Goal: Information Seeking & Learning: Learn about a topic

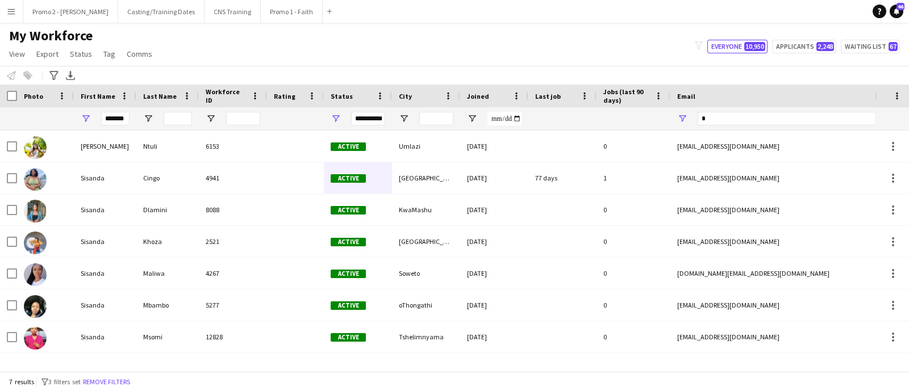
type input "*******"
click at [337, 118] on span "Open Filter Menu" at bounding box center [336, 119] width 10 height 10
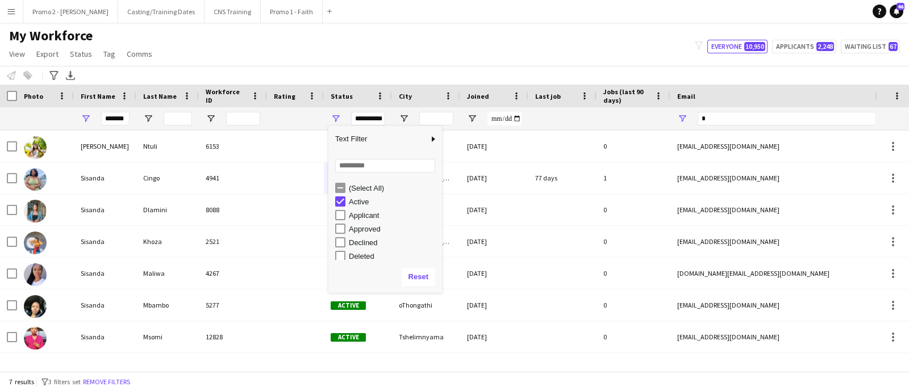
click at [346, 214] on div "Applicant" at bounding box center [388, 216] width 107 height 14
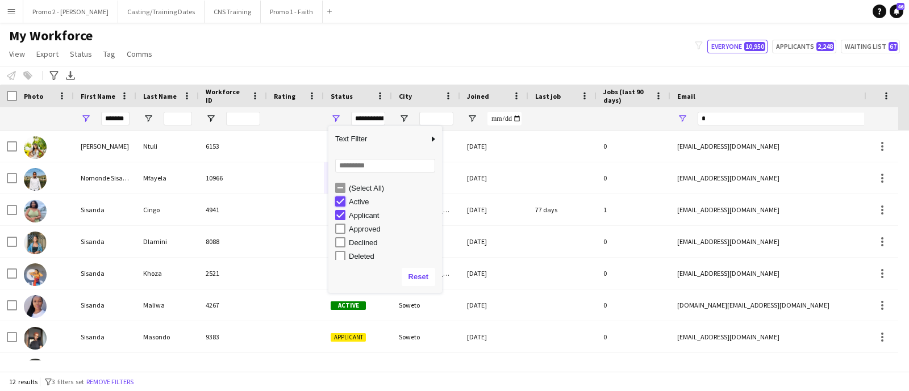
type input "**********"
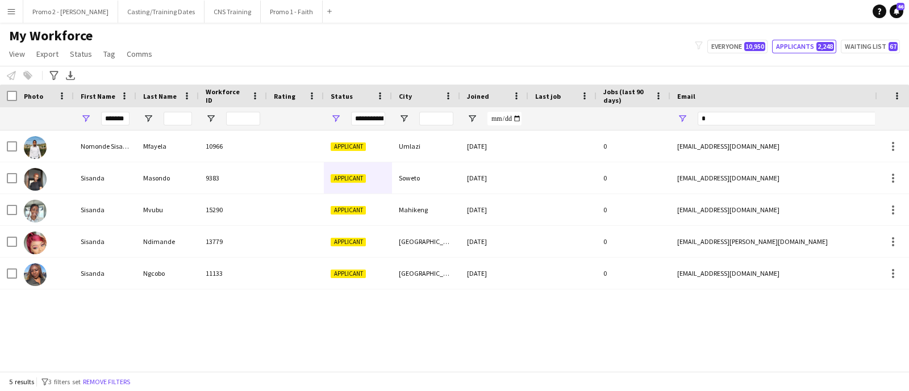
click at [298, 320] on div "Nomonde [PERSON_NAME] 10966 Applicant Umlazi [DATE] 0 [EMAIL_ADDRESS][DOMAIN_NA…" at bounding box center [437, 246] width 875 height 230
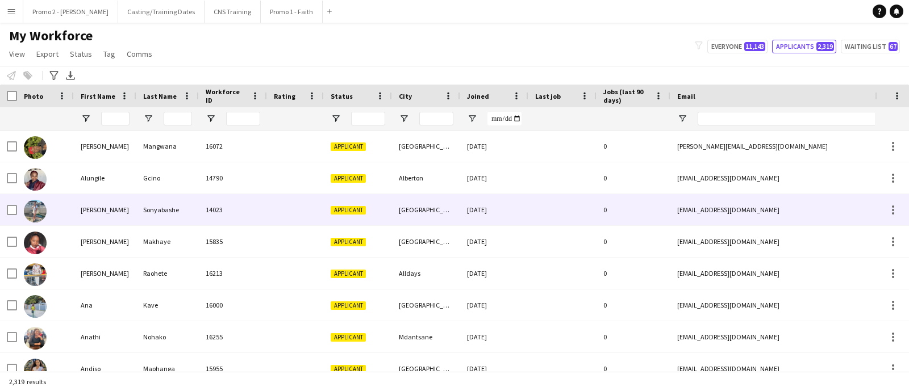
type input "*******"
type input "**********"
type input "*"
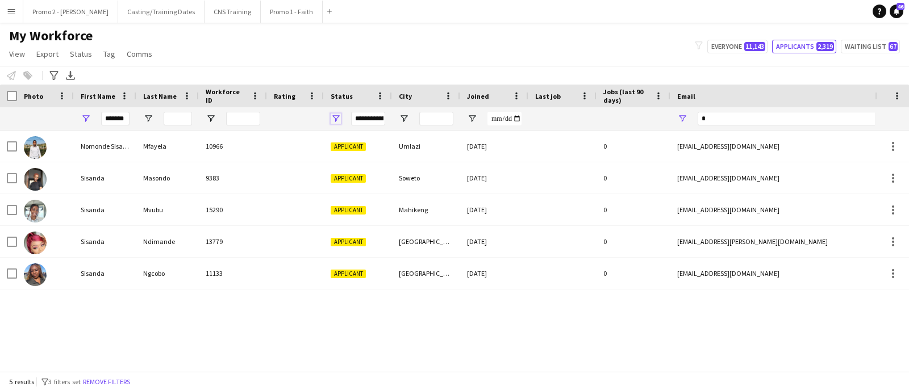
click at [336, 116] on span "Open Filter Menu" at bounding box center [336, 119] width 10 height 10
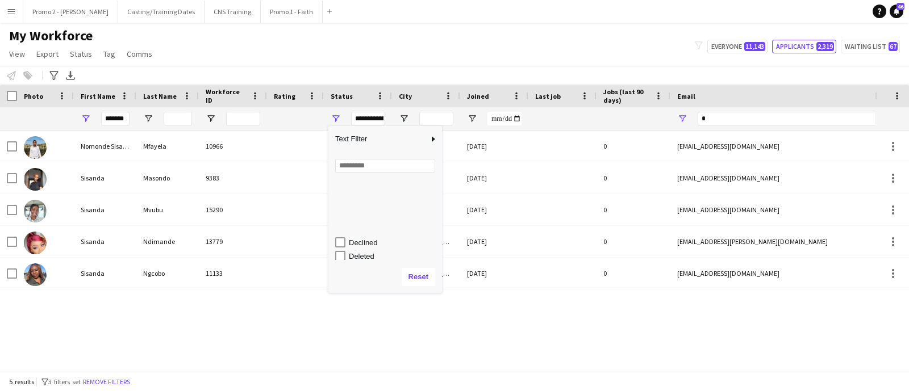
scroll to position [70, 0]
type input "**********"
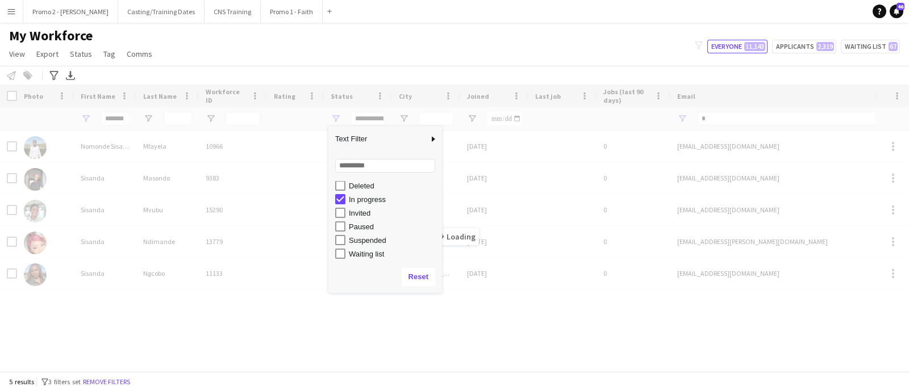
click at [467, 305] on div "Loading" at bounding box center [454, 228] width 909 height 287
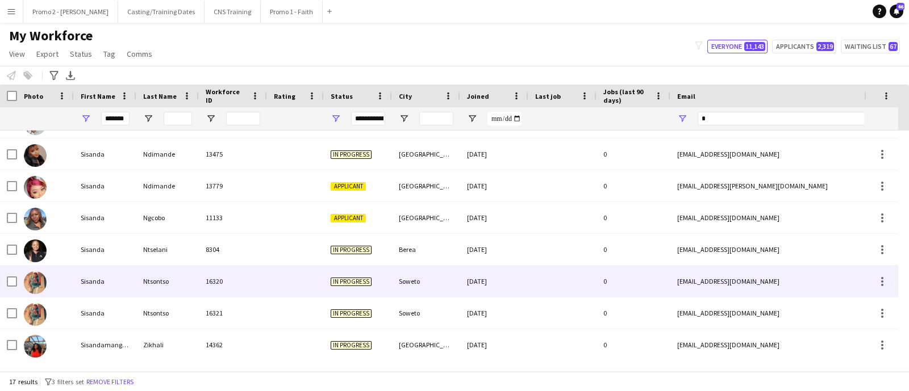
scroll to position [310, 0]
click at [404, 285] on div "Soweto" at bounding box center [426, 281] width 68 height 31
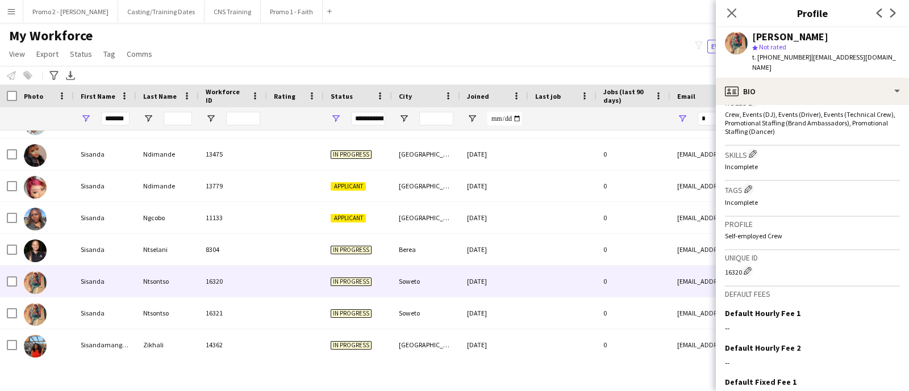
scroll to position [452, 0]
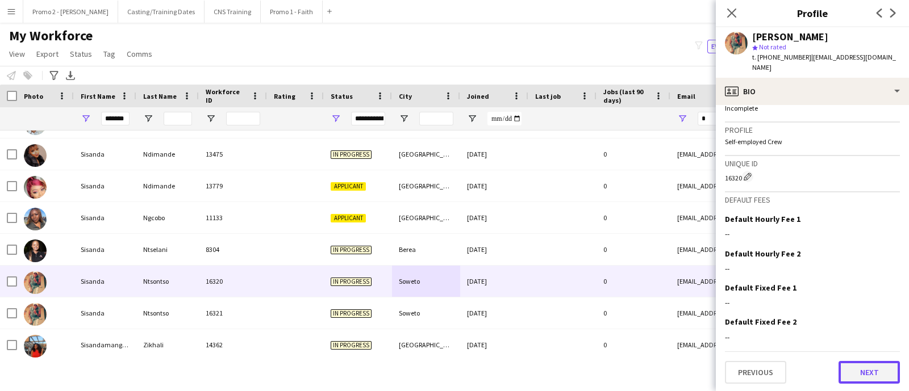
click at [847, 376] on button "Next" at bounding box center [869, 372] width 61 height 23
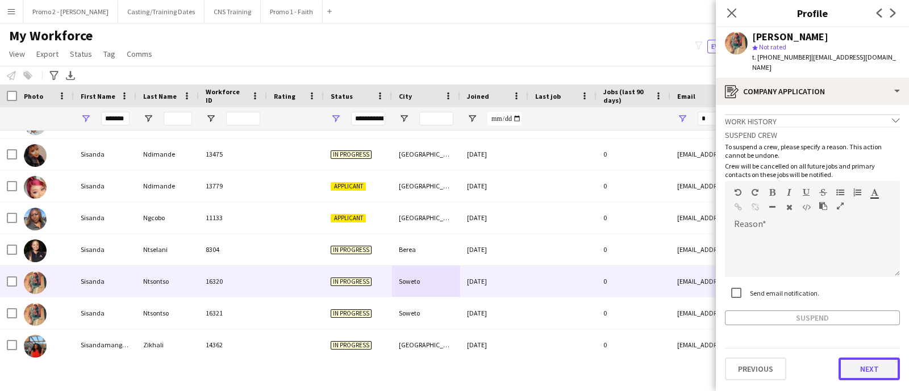
click at [852, 358] on button "Next" at bounding box center [869, 369] width 61 height 23
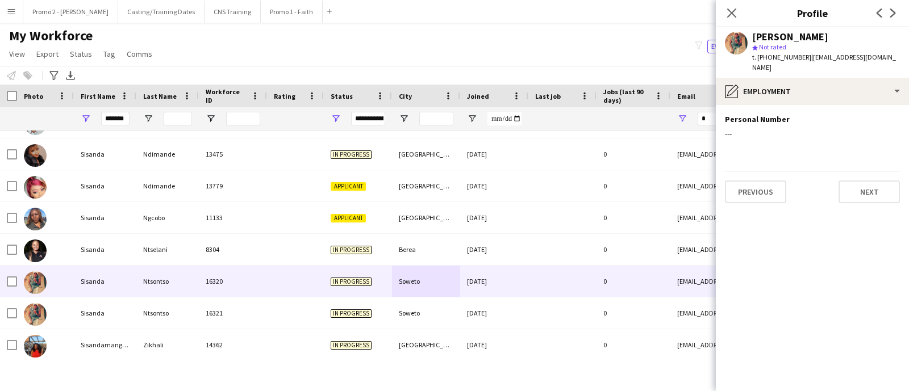
click at [857, 171] on div "Previous Next" at bounding box center [812, 187] width 175 height 32
click at [855, 181] on button "Next" at bounding box center [869, 192] width 61 height 23
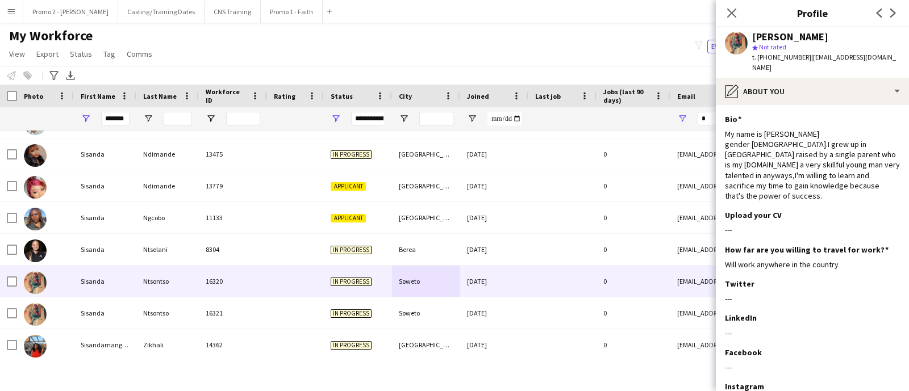
scroll to position [78, 0]
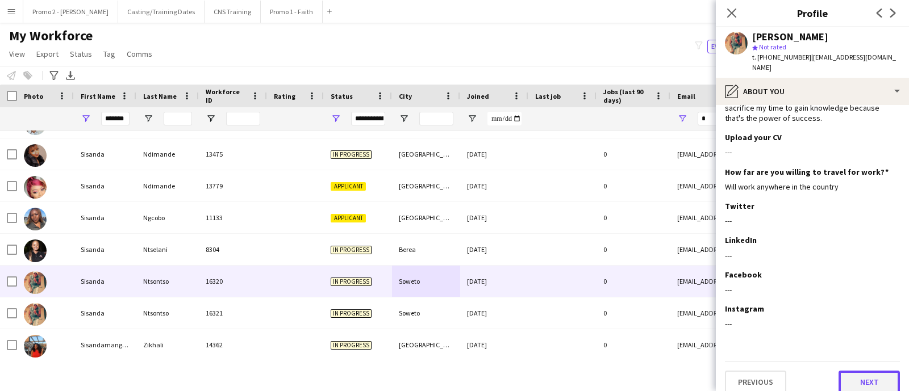
click at [850, 376] on button "Next" at bounding box center [869, 382] width 61 height 23
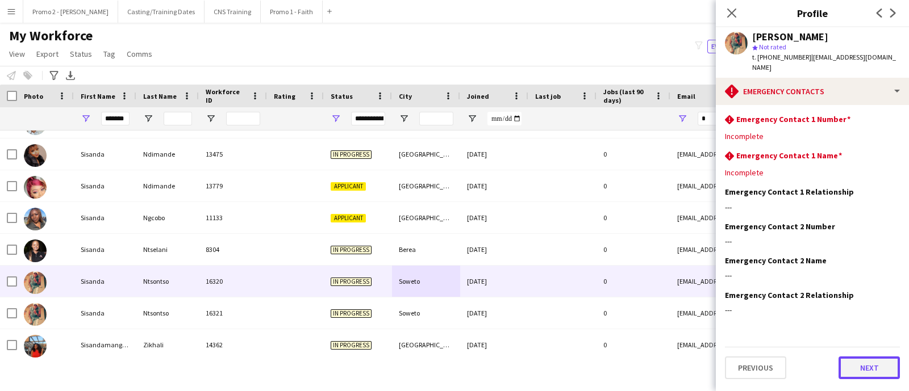
click at [866, 357] on button "Next" at bounding box center [869, 368] width 61 height 23
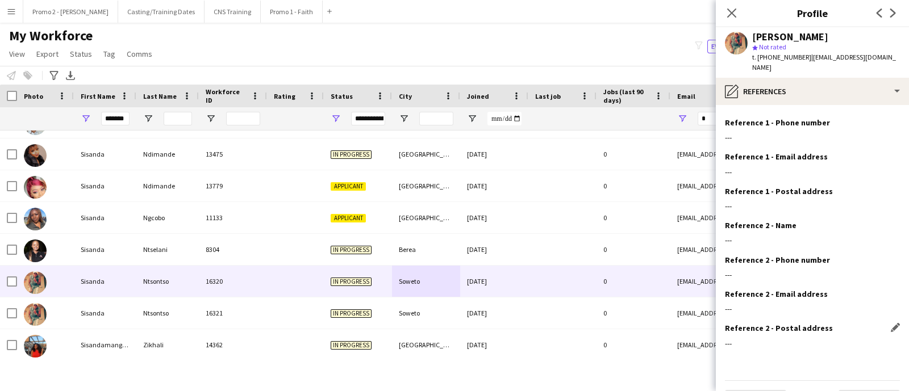
scroll to position [50, 0]
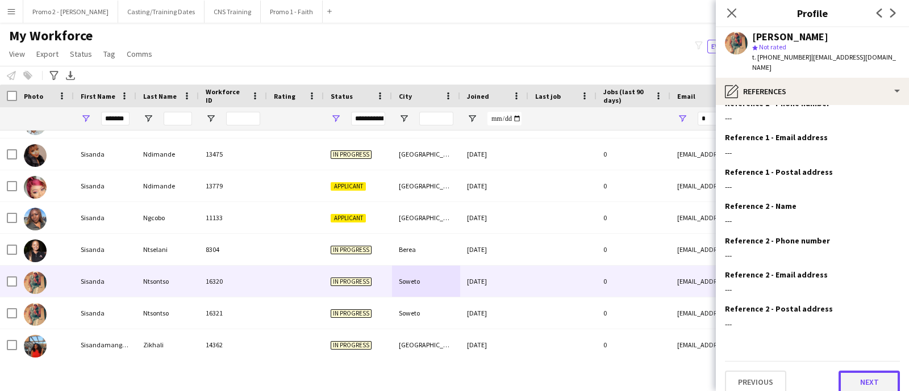
click at [868, 371] on button "Next" at bounding box center [869, 382] width 61 height 23
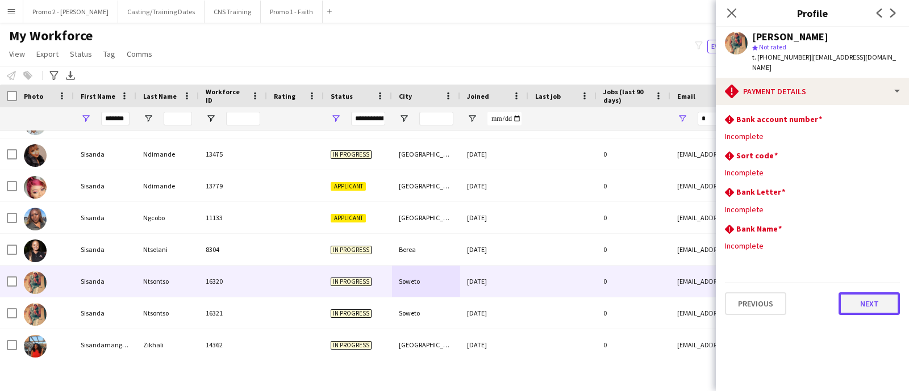
click at [851, 293] on button "Next" at bounding box center [869, 304] width 61 height 23
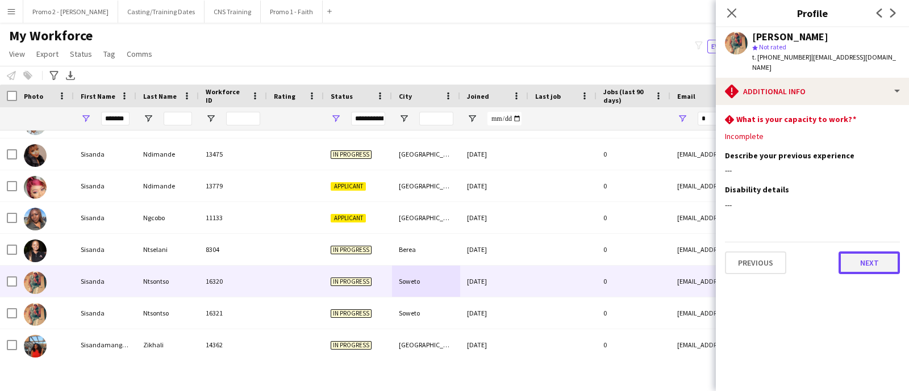
click at [851, 259] on button "Next" at bounding box center [869, 263] width 61 height 23
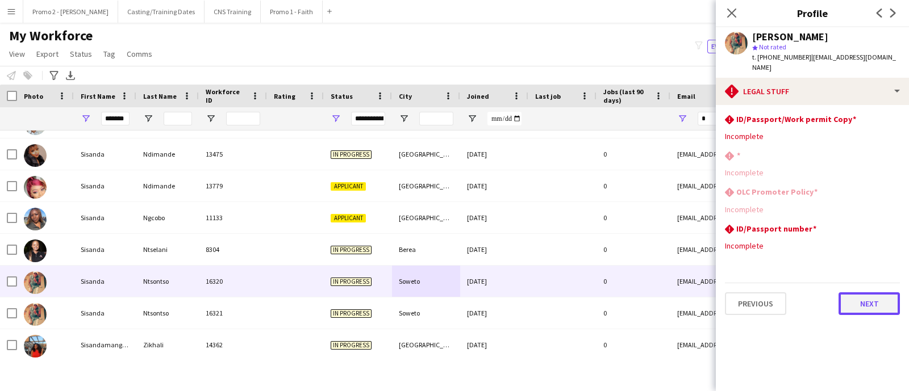
click at [861, 300] on button "Next" at bounding box center [869, 304] width 61 height 23
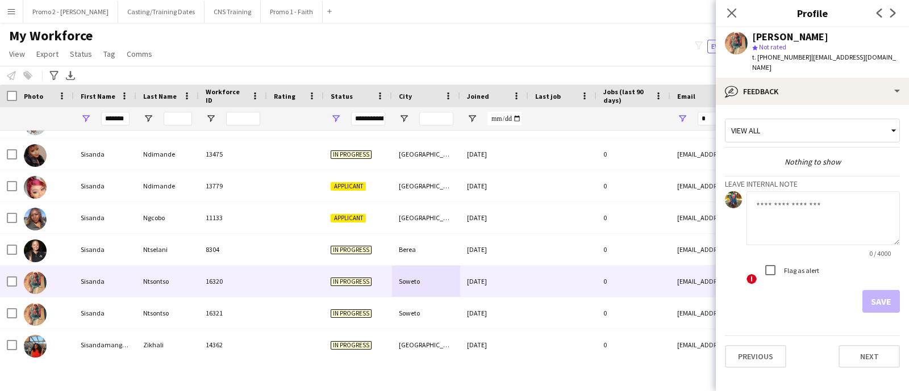
click at [607, 52] on div "My Workforce View Views Default view Applicants New view Update view Delete vie…" at bounding box center [454, 46] width 909 height 39
